Goal: Task Accomplishment & Management: Manage account settings

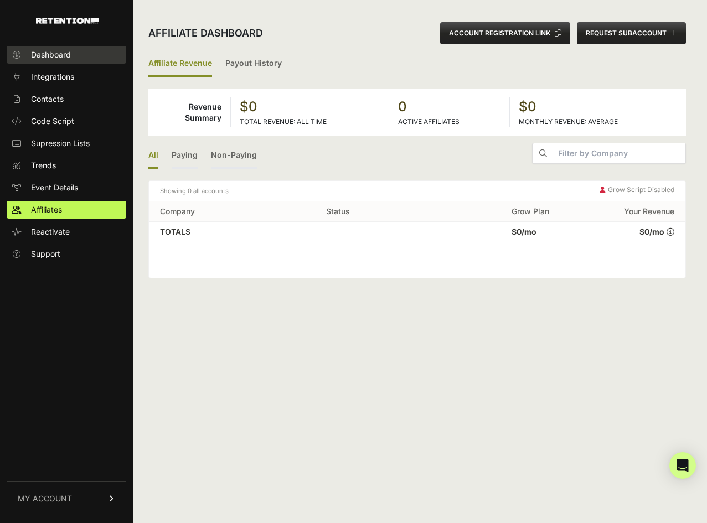
click at [49, 60] on span "Dashboard" at bounding box center [51, 54] width 40 height 11
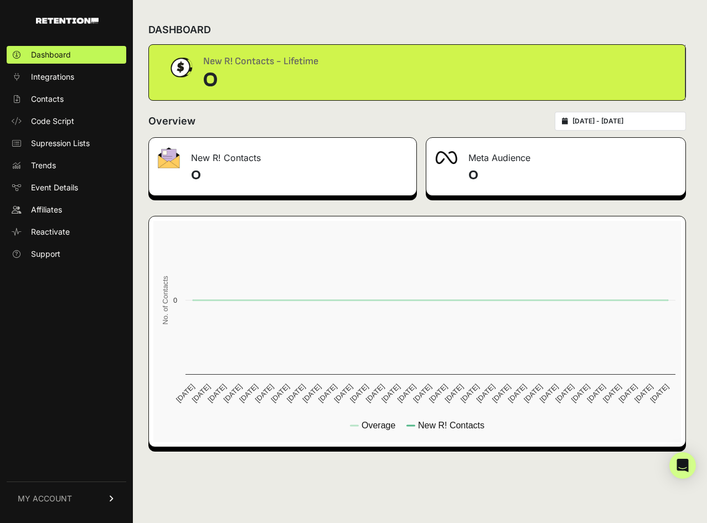
click at [71, 499] on link "MY ACCOUNT" at bounding box center [67, 499] width 120 height 34
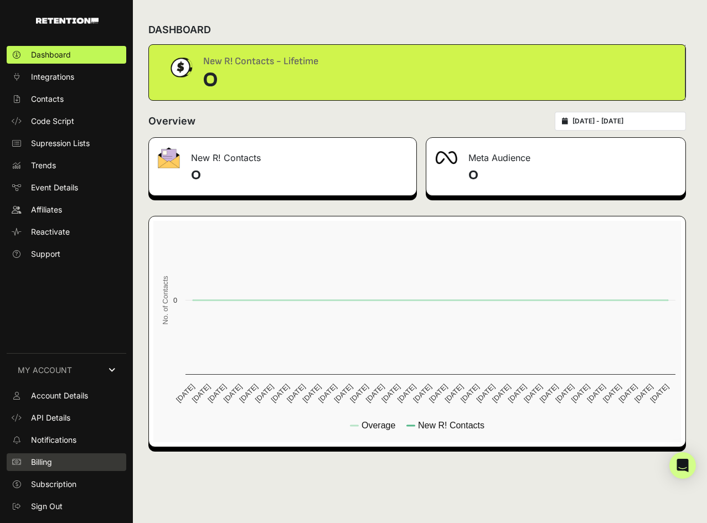
click at [43, 462] on span "Billing" at bounding box center [41, 462] width 21 height 11
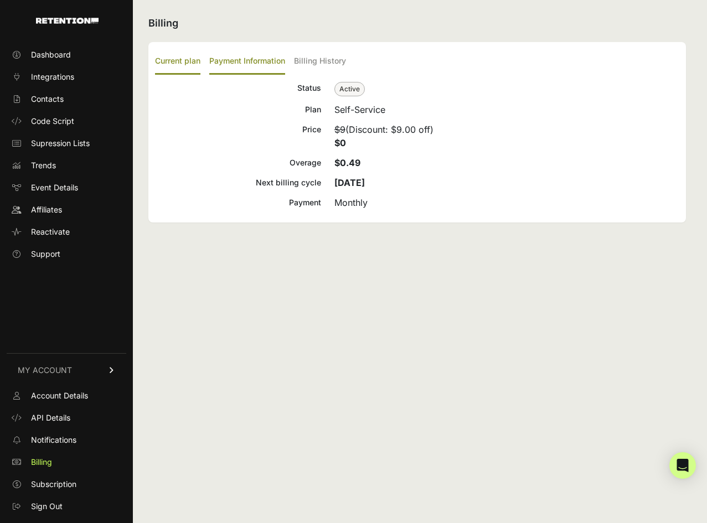
click at [226, 67] on label "Payment Information" at bounding box center [247, 62] width 76 height 26
click at [0, 0] on input "Payment Information" at bounding box center [0, 0] width 0 height 0
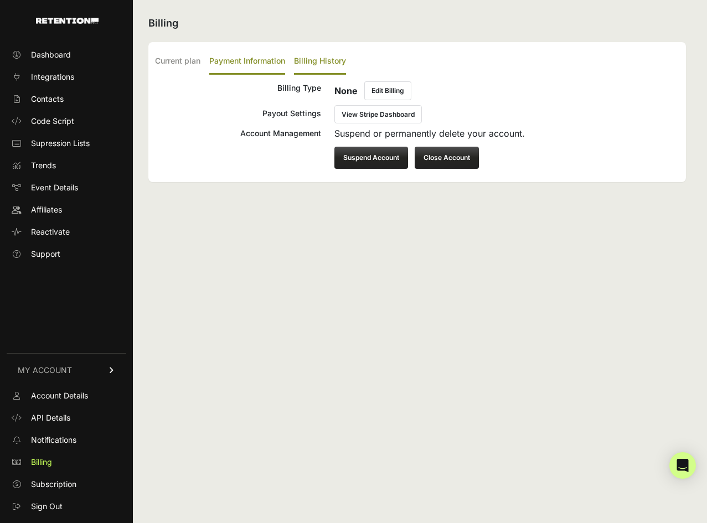
click at [316, 64] on label "Billing History" at bounding box center [320, 62] width 52 height 26
click at [0, 0] on input "Billing History" at bounding box center [0, 0] width 0 height 0
